Goal: Task Accomplishment & Management: Use online tool/utility

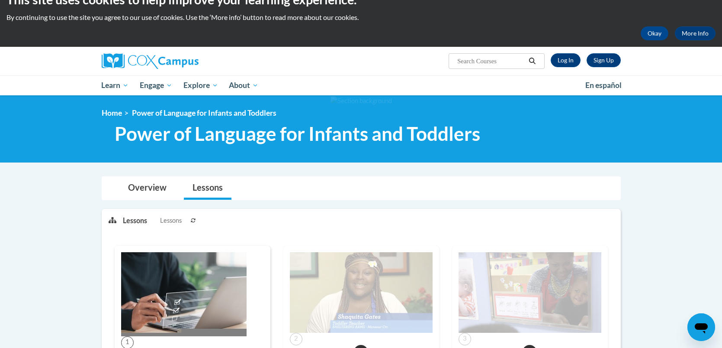
scroll to position [17, 0]
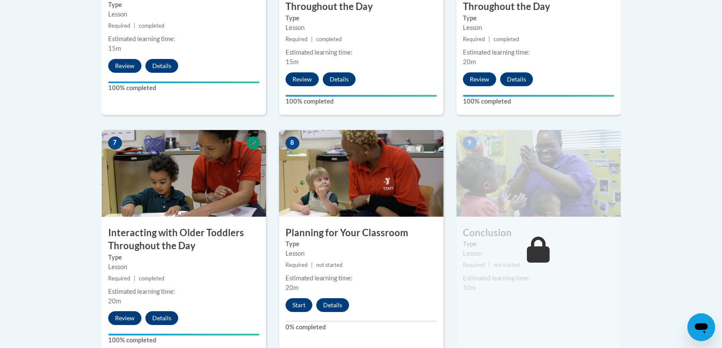
scroll to position [640, 0]
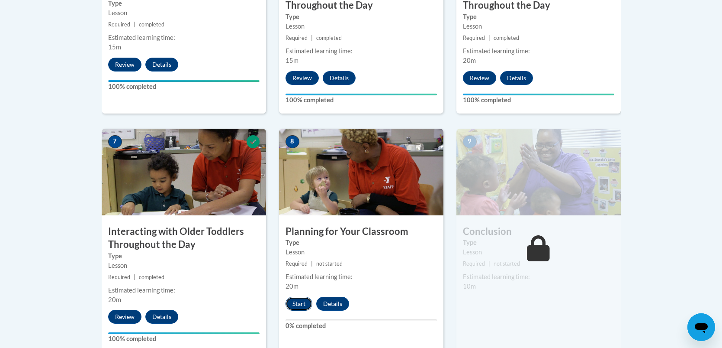
click at [297, 297] on button "Start" at bounding box center [299, 304] width 27 height 14
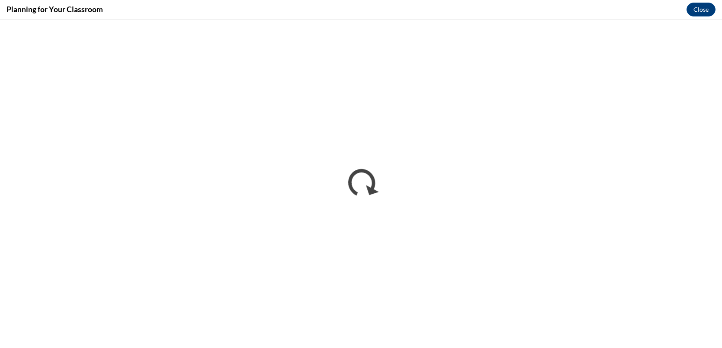
scroll to position [0, 0]
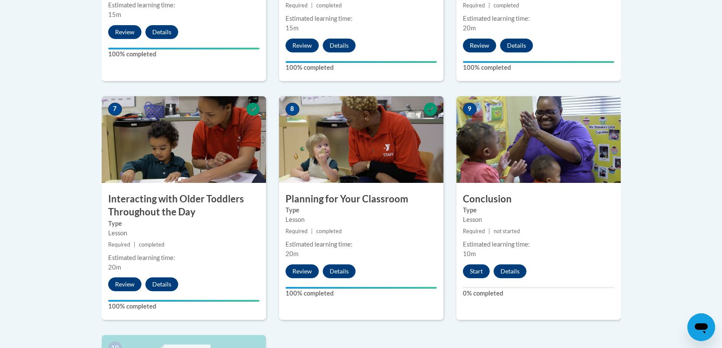
scroll to position [675, 0]
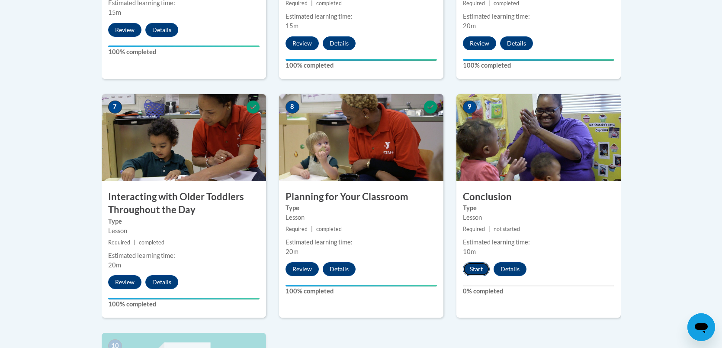
click at [475, 262] on button "Start" at bounding box center [476, 269] width 27 height 14
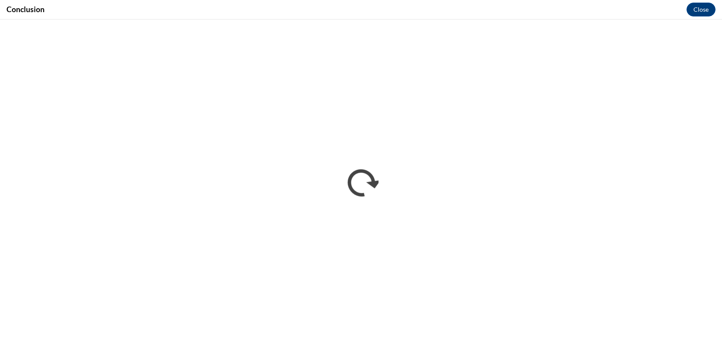
scroll to position [0, 0]
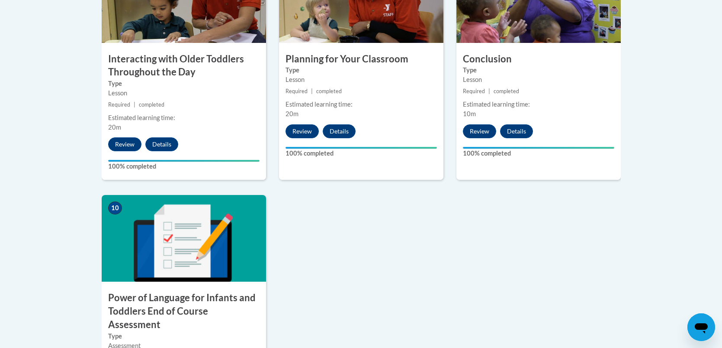
scroll to position [813, 0]
